Goal: Information Seeking & Learning: Find specific fact

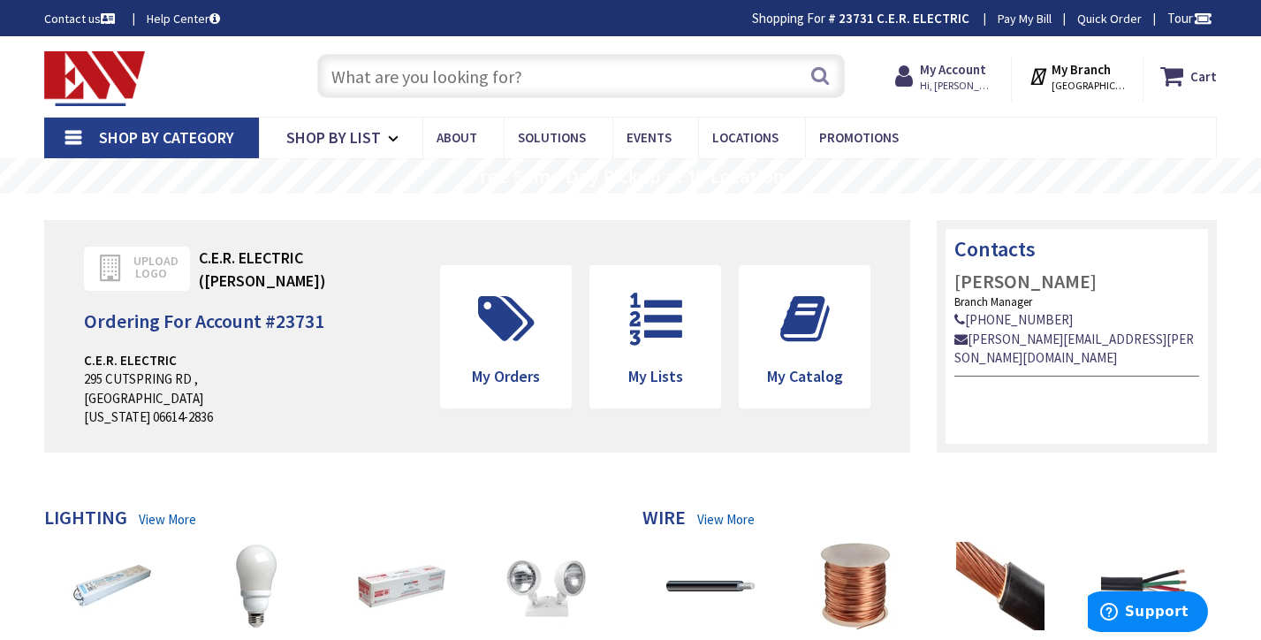
click at [707, 78] on input "text" at bounding box center [581, 76] width 528 height 44
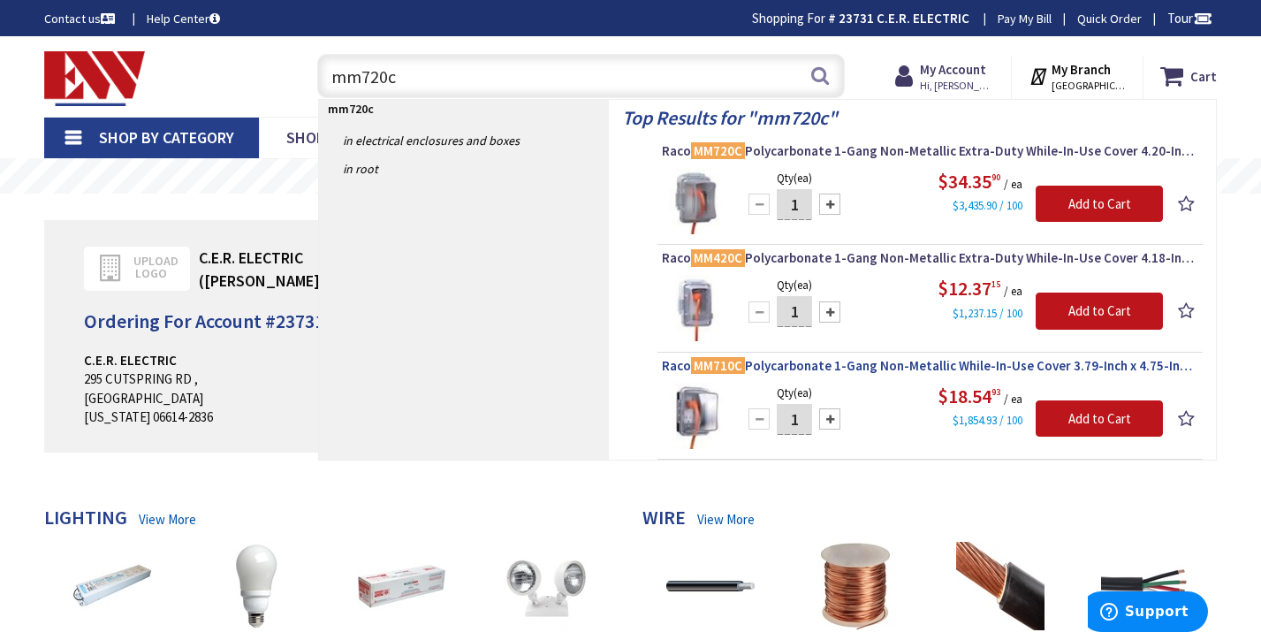
type input "mm720c"
click at [890, 363] on span "Raco MM710C Polycarbonate 1-Gang Non-Metallic While-In-Use Cover 3.79-Inch x 4.…" at bounding box center [930, 366] width 536 height 18
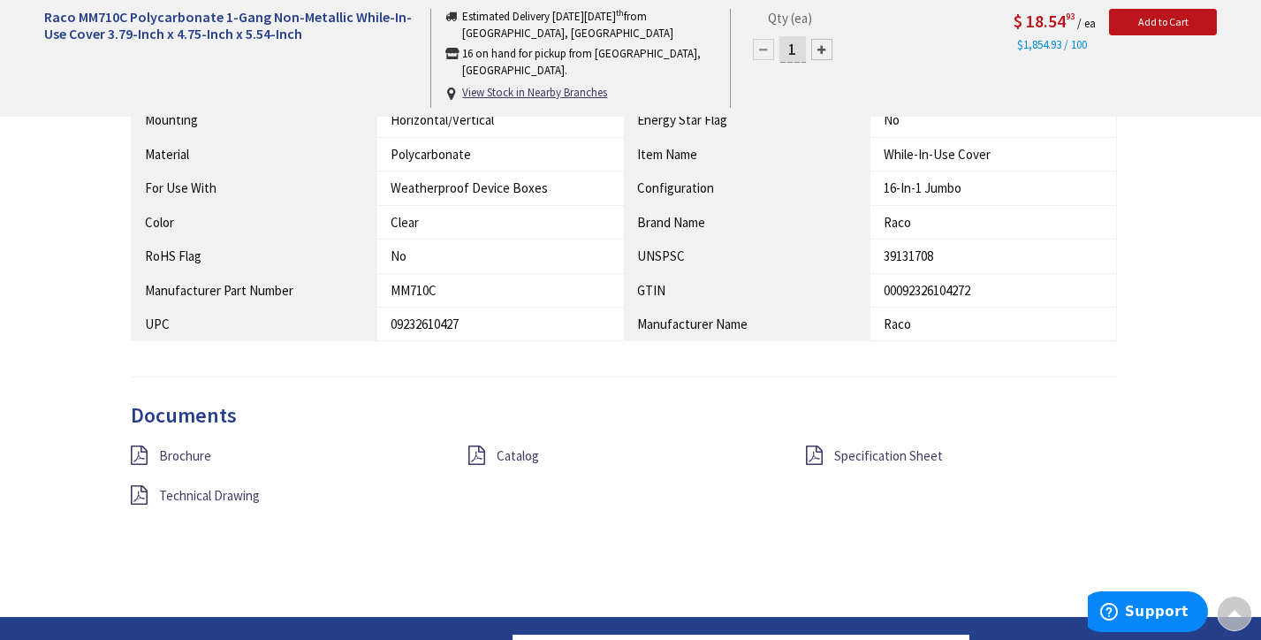
scroll to position [1237, 0]
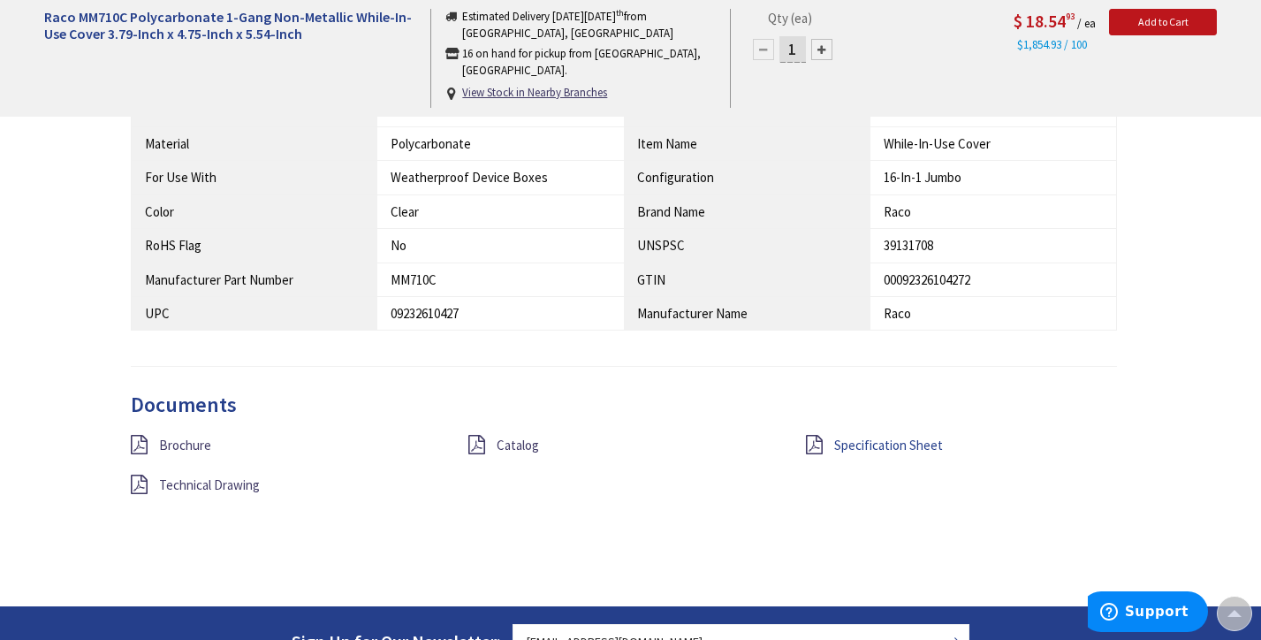
click at [851, 436] on span "Specification Sheet" at bounding box center [888, 444] width 109 height 17
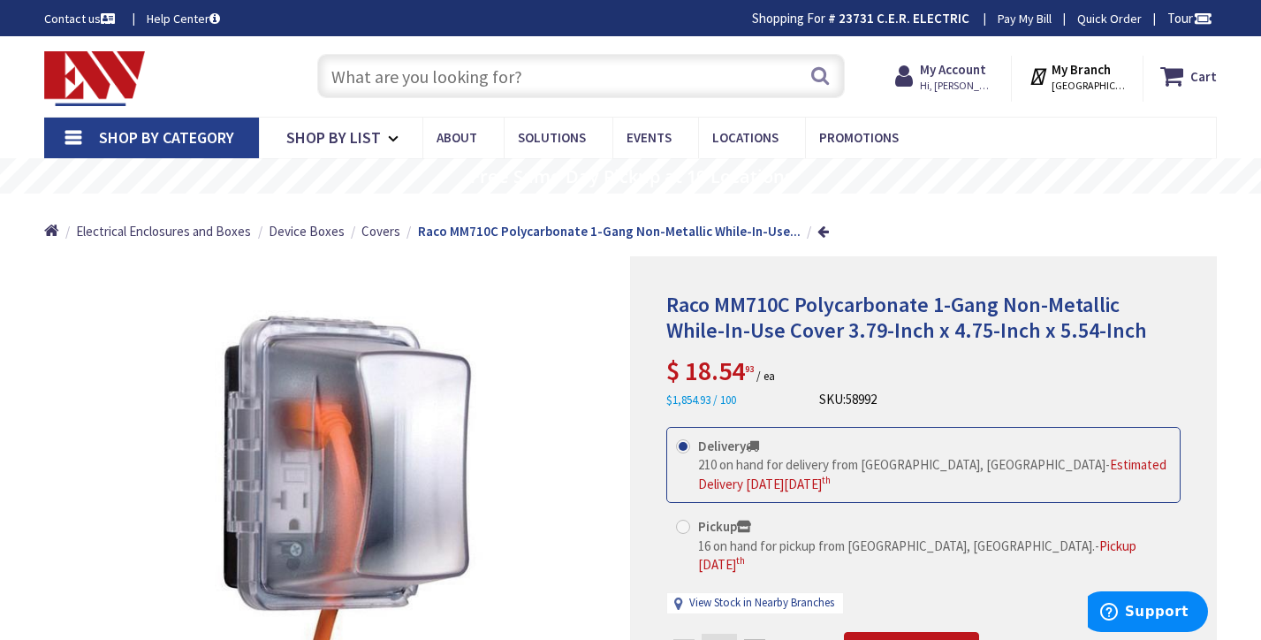
click at [620, 85] on input "text" at bounding box center [581, 76] width 528 height 44
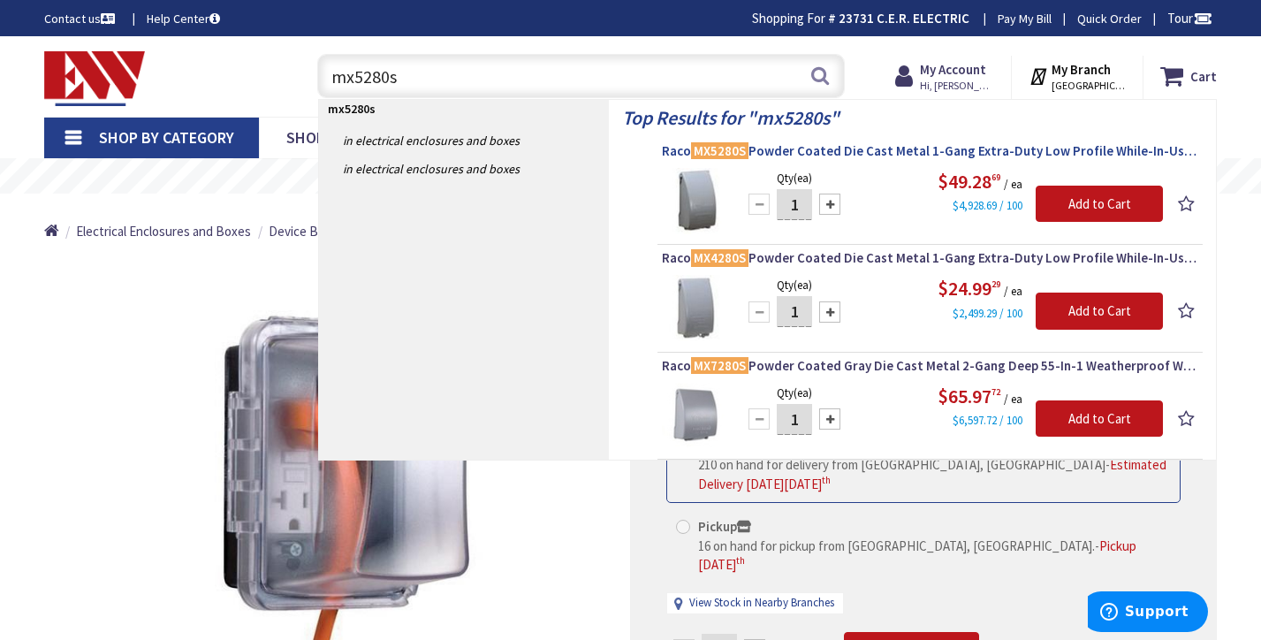
type input "mx5280s"
click at [891, 150] on span "Raco MX5280S Powder Coated Die Cast Metal 1-Gang Extra-Duty Low Profile While-I…" at bounding box center [930, 151] width 536 height 18
